Goal: Information Seeking & Learning: Learn about a topic

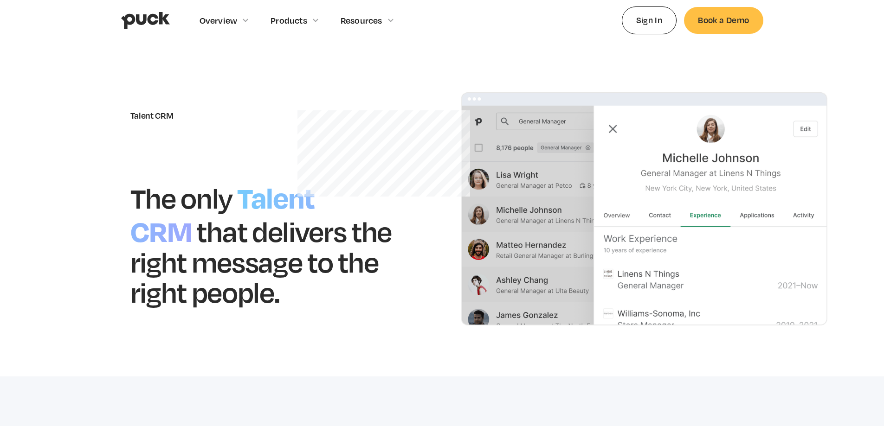
click at [142, 20] on img "home" at bounding box center [145, 21] width 49 height 18
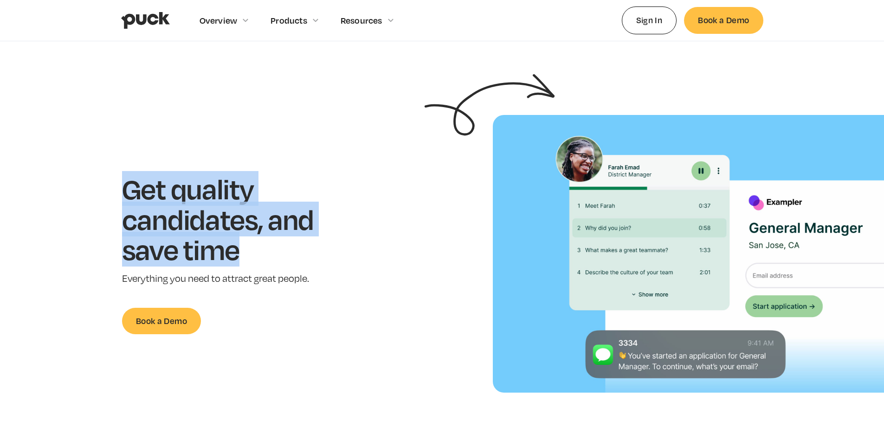
drag, startPoint x: 127, startPoint y: 185, endPoint x: 257, endPoint y: 256, distance: 148.2
click at [257, 256] on h1 "Get quality candidates, and save time" at bounding box center [232, 219] width 220 height 91
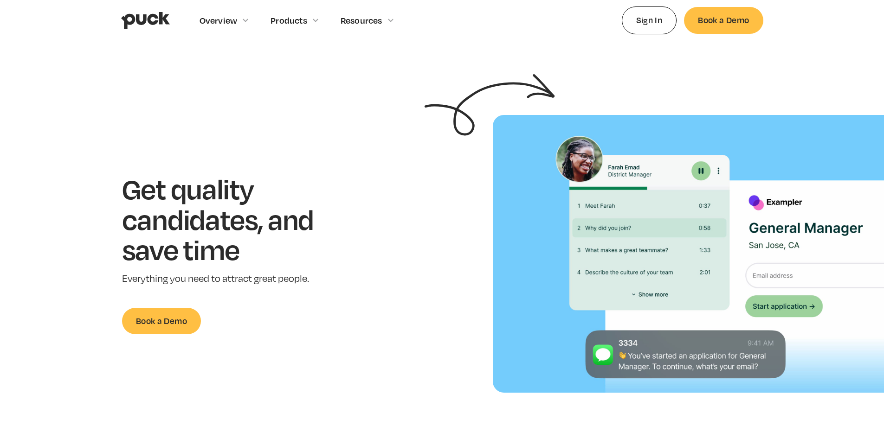
drag, startPoint x: 304, startPoint y: 337, endPoint x: 292, endPoint y: 308, distance: 31.6
click at [302, 335] on section "Get quality candidates, and save time Everything you need to attract great peop…" at bounding box center [442, 254] width 884 height 278
drag, startPoint x: 312, startPoint y: 277, endPoint x: 99, endPoint y: 271, distance: 213.0
click at [99, 271] on div "Get quality candidates, and save time Everything you need to attract great peop…" at bounding box center [232, 254] width 435 height 161
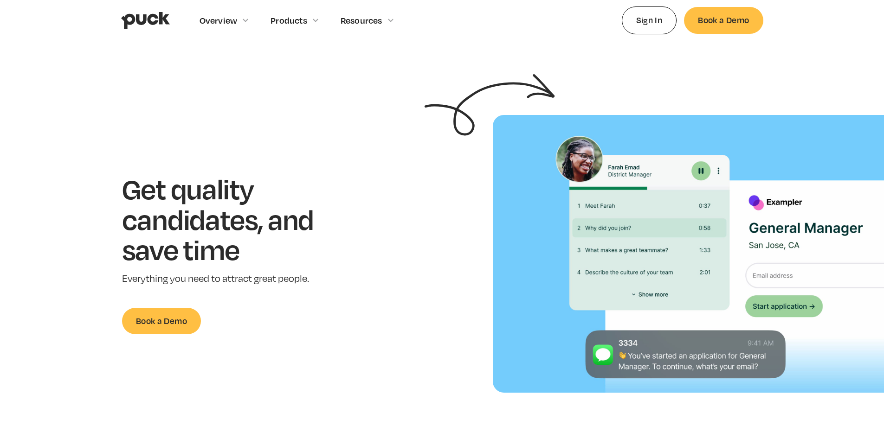
click at [93, 260] on div at bounding box center [93, 260] width 0 height 0
click at [99, 271] on div "Get quality candidates, and save time Everything you need to attract great peop…" at bounding box center [232, 254] width 435 height 161
click at [309, 283] on p "Everything you need to attract great people." at bounding box center [232, 278] width 220 height 13
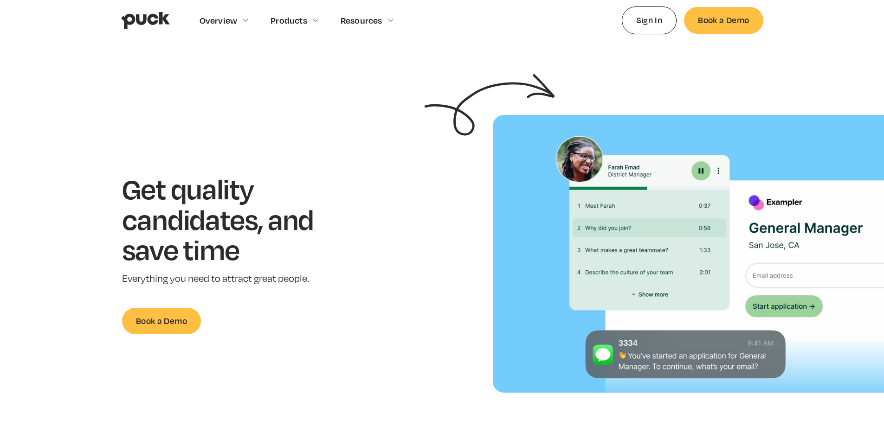
click at [355, 151] on section "Get quality candidates, and save time Everything you need to attract great peop…" at bounding box center [442, 254] width 884 height 278
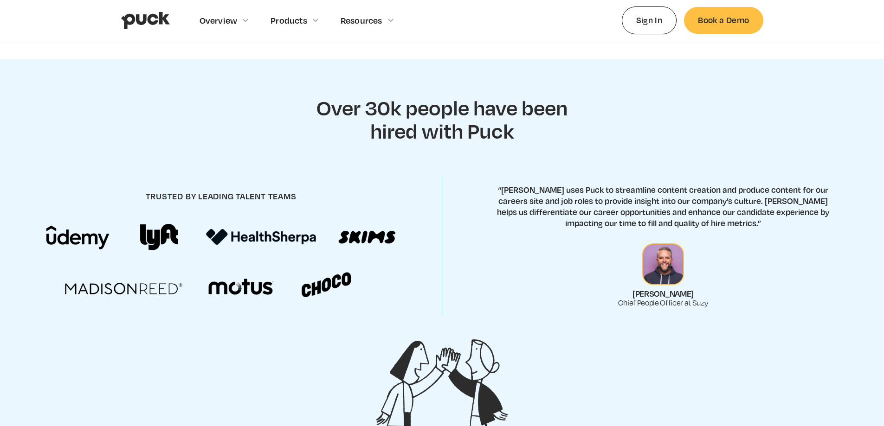
scroll to position [742, 0]
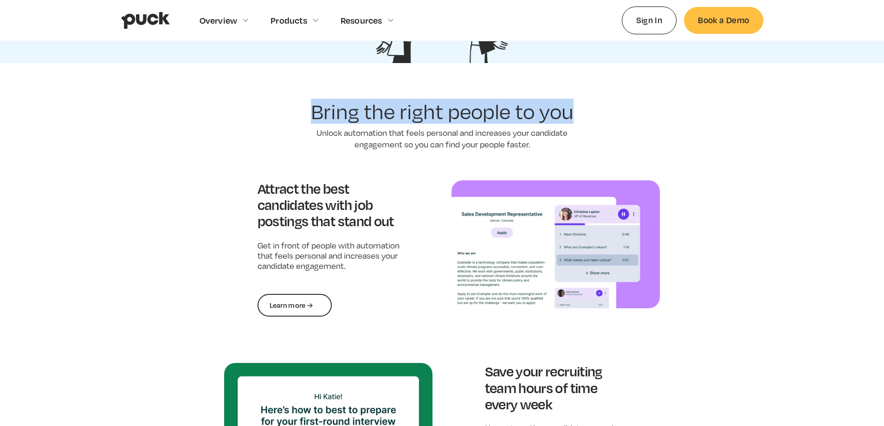
drag, startPoint x: 306, startPoint y: 101, endPoint x: 590, endPoint y: 115, distance: 283.8
copy h2 "Bring the right people to you"
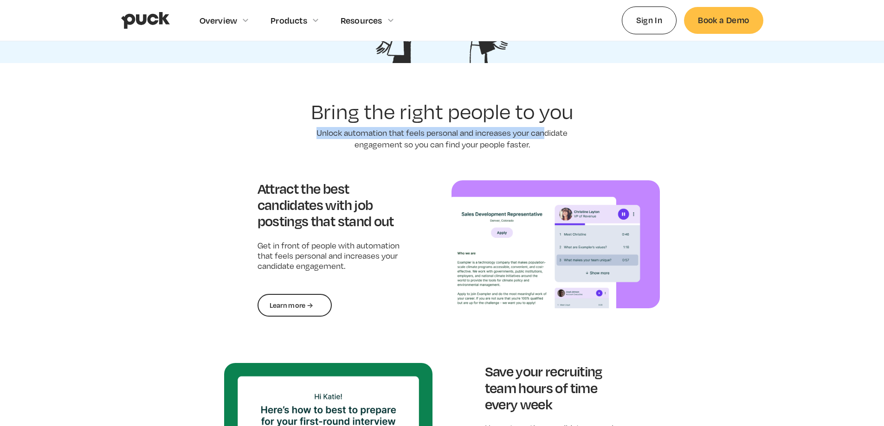
drag, startPoint x: 310, startPoint y: 132, endPoint x: 543, endPoint y: 138, distance: 233.0
click at [543, 138] on p "Unlock automation that feels personal and increases your candidate engagement s…" at bounding box center [442, 139] width 278 height 24
drag, startPoint x: 538, startPoint y: 140, endPoint x: 530, endPoint y: 145, distance: 9.4
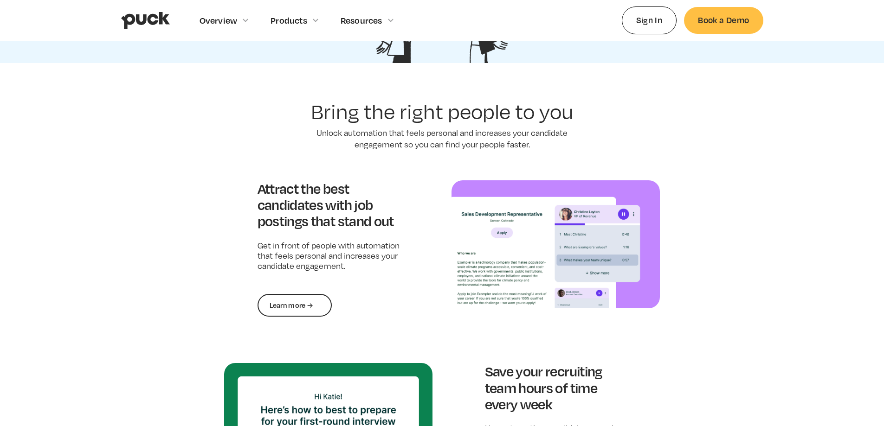
click at [530, 146] on p "Unlock automation that feels personal and increases your candidate engagement s…" at bounding box center [442, 139] width 278 height 24
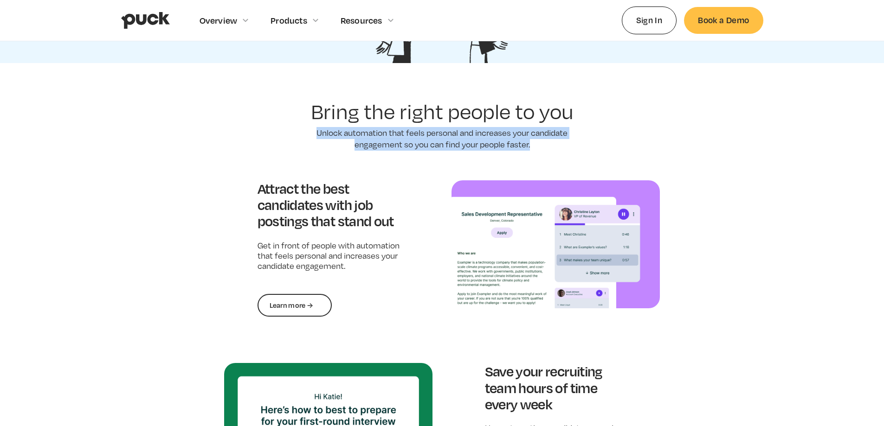
drag, startPoint x: 530, startPoint y: 148, endPoint x: 314, endPoint y: 136, distance: 216.1
click at [314, 136] on p "Unlock automation that feels personal and increases your candidate engagement s…" at bounding box center [442, 139] width 278 height 24
click at [313, 135] on p "Unlock automation that feels personal and increases your candidate engagement s…" at bounding box center [442, 139] width 278 height 24
copy p "Unlock automation that feels personal and increases your candidate engagement s…"
click at [313, 135] on p "Unlock automation that feels personal and increases your candidate engagement s…" at bounding box center [442, 139] width 278 height 24
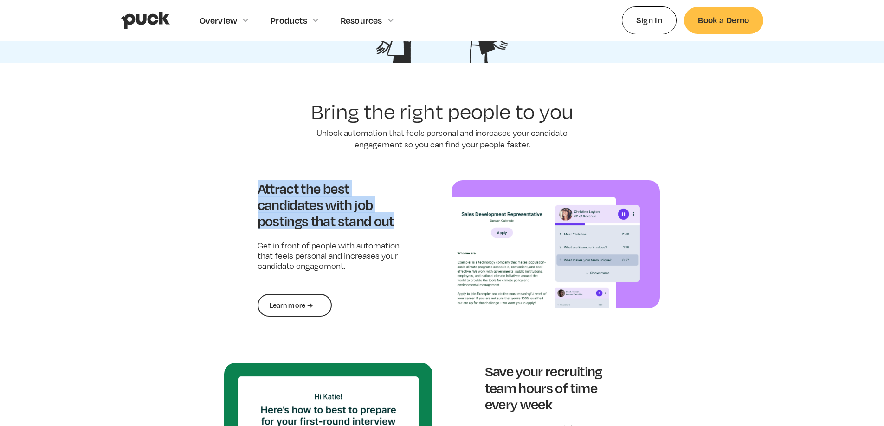
drag, startPoint x: 251, startPoint y: 181, endPoint x: 419, endPoint y: 225, distance: 173.9
click at [419, 225] on div "Attract the best candidates with job postings that stand out Get in front of pe…" at bounding box center [328, 248] width 209 height 136
drag, startPoint x: 251, startPoint y: 186, endPoint x: 400, endPoint y: 222, distance: 153.4
click at [400, 222] on div "Attract the best candidates with job postings that stand out Get in front of pe…" at bounding box center [328, 248] width 209 height 136
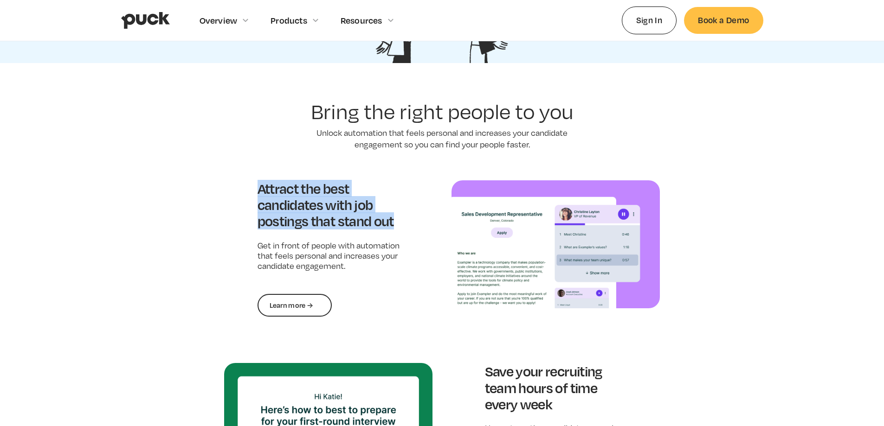
copy h3 "Attract the best candidates with job postings that stand out"
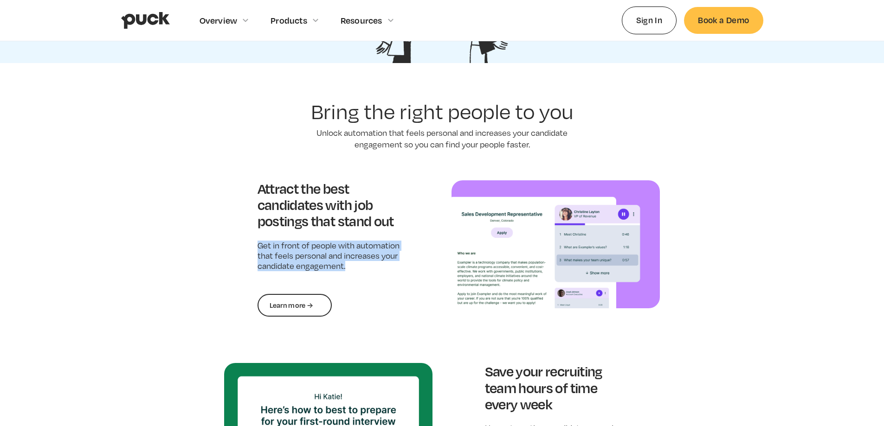
copy p "Get in front of people with automation that feels personal and increases your c…"
drag, startPoint x: 252, startPoint y: 245, endPoint x: 364, endPoint y: 279, distance: 117.1
click at [364, 279] on div "Attract the best candidates with job postings that stand out Get in front of pe…" at bounding box center [328, 248] width 209 height 136
copy p "Get in front of people with automation that feels personal and increases your c…"
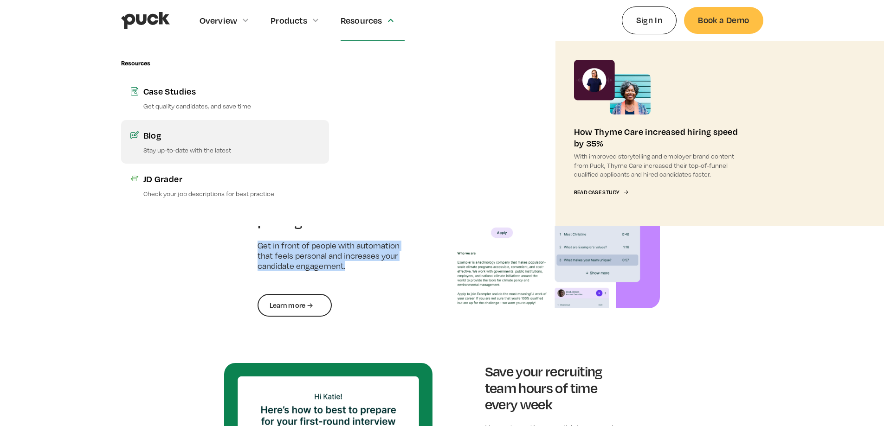
drag, startPoint x: 212, startPoint y: 148, endPoint x: 198, endPoint y: 160, distance: 18.4
click at [211, 148] on p "Stay up-to-date with the latest" at bounding box center [231, 150] width 176 height 9
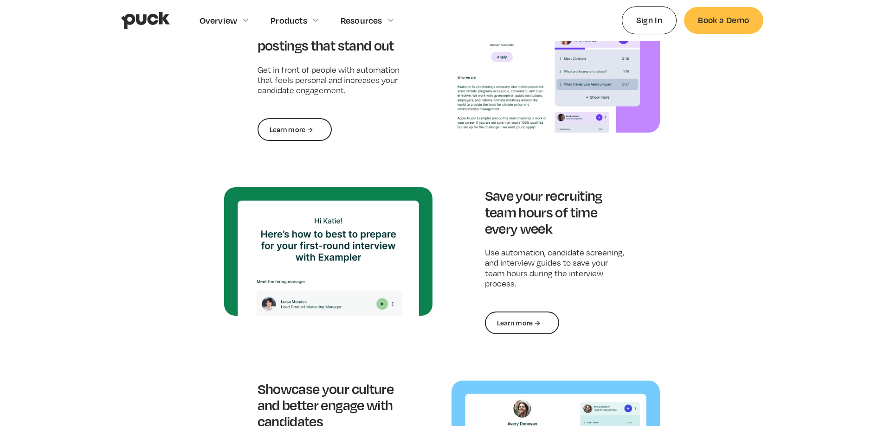
scroll to position [926, 0]
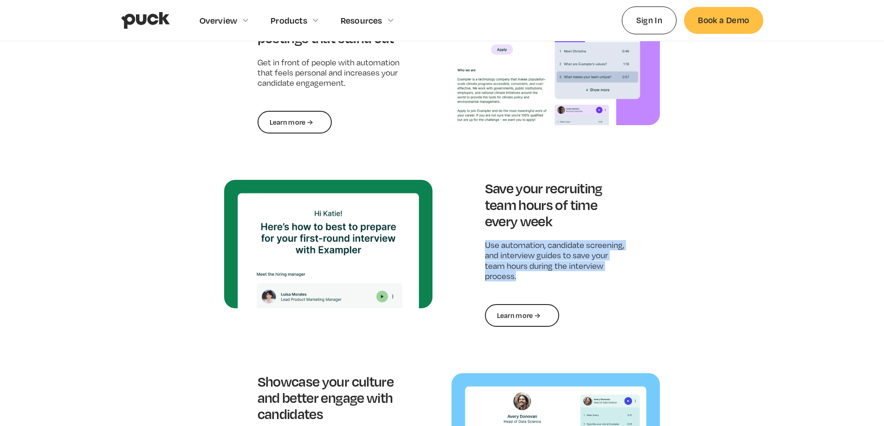
copy p "Use automation, candidate screening, and interview guides to save your team hou…"
drag, startPoint x: 479, startPoint y: 240, endPoint x: 539, endPoint y: 282, distance: 72.6
click at [539, 282] on div "Save your recruiting team hours of time every week Use automation, candidate sc…" at bounding box center [555, 253] width 209 height 147
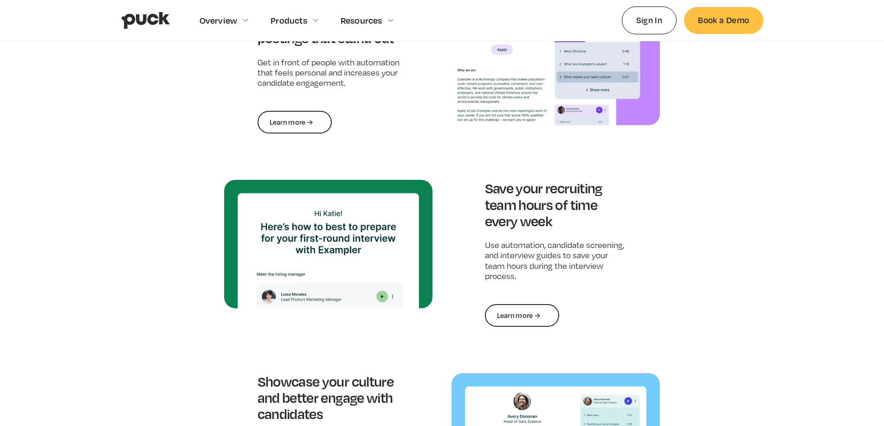
click at [190, 279] on section "Bring the right people to you Unlock automation that feels personal and increas…" at bounding box center [442, 320] width 884 height 807
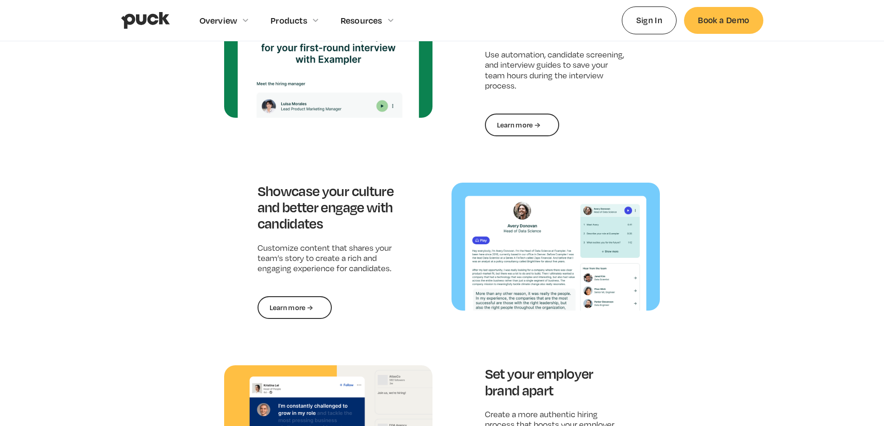
scroll to position [1111, 0]
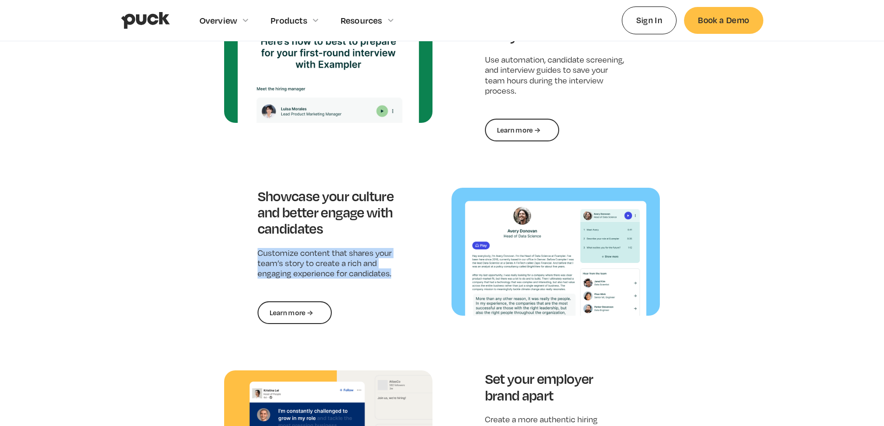
drag, startPoint x: 253, startPoint y: 250, endPoint x: 411, endPoint y: 280, distance: 160.1
click at [411, 280] on div "Showcase your culture and better engage with candidates Customize content that …" at bounding box center [328, 256] width 209 height 136
copy p "Customize content that shares your team’s story to create a rich and engaging e…"
